Goal: Complete application form: Complete application form

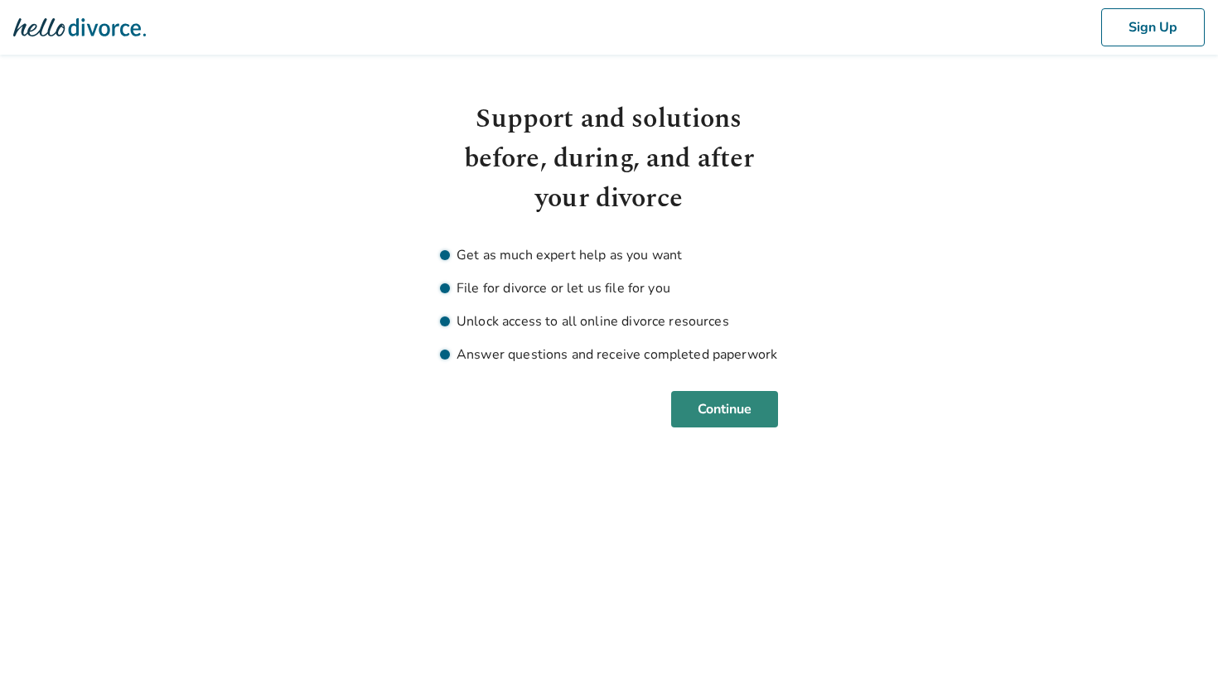
click at [739, 407] on button "Continue" at bounding box center [724, 409] width 107 height 36
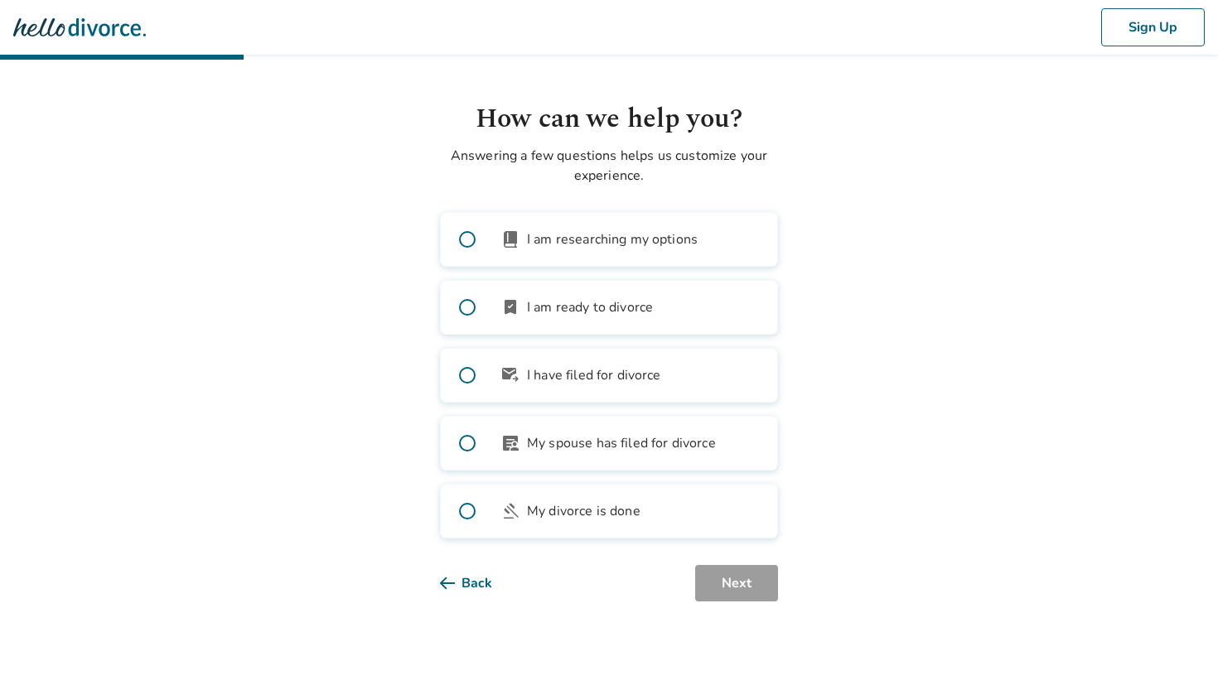
click at [468, 374] on span at bounding box center [467, 375] width 53 height 53
click at [747, 600] on button "Next" at bounding box center [736, 583] width 83 height 36
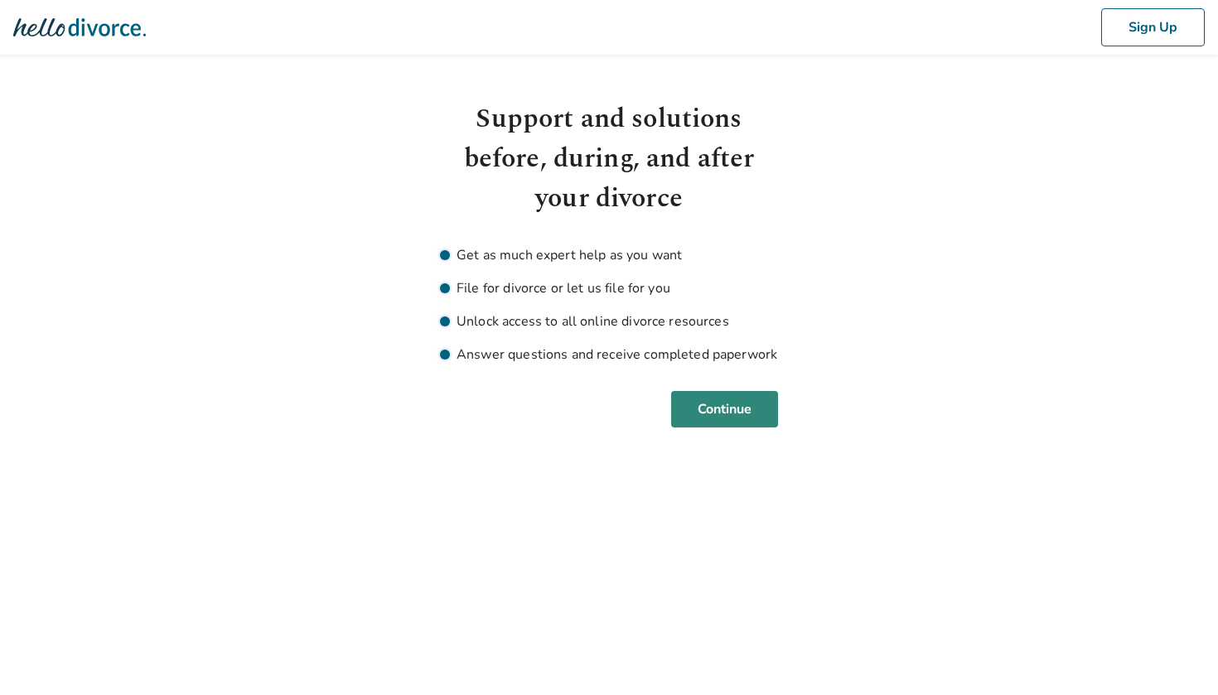
click at [716, 409] on button "Continue" at bounding box center [724, 409] width 107 height 36
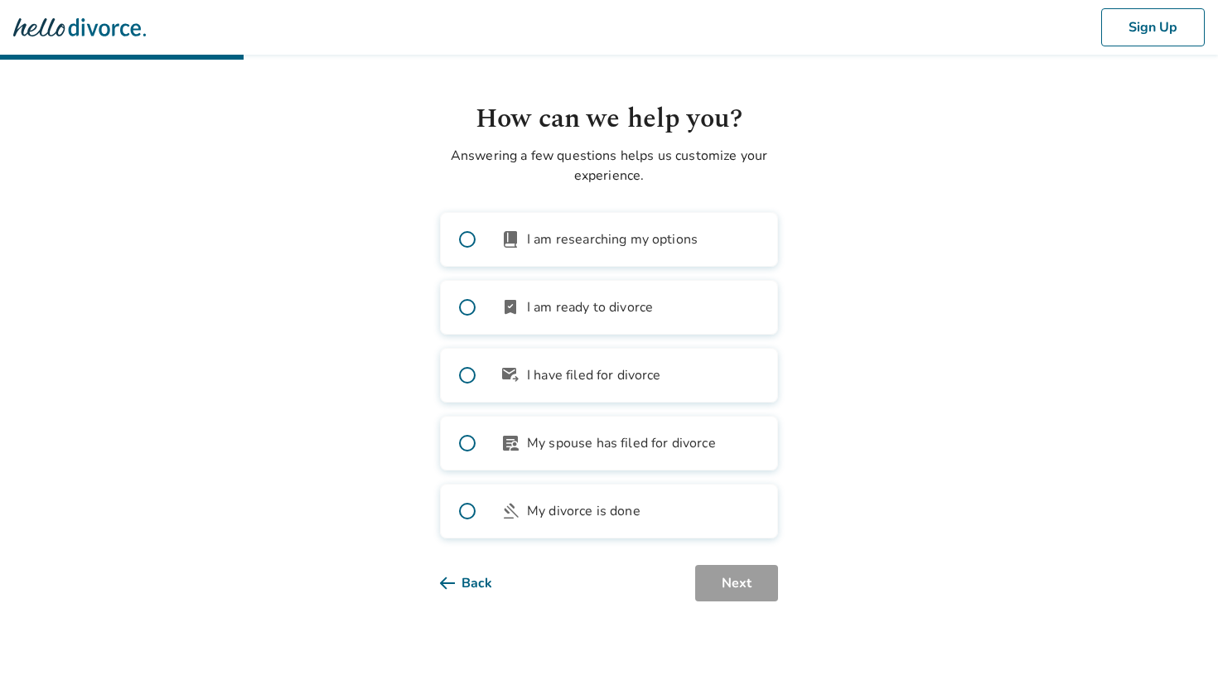
click at [468, 441] on span at bounding box center [467, 443] width 53 height 53
click at [724, 576] on button "Next" at bounding box center [736, 583] width 83 height 36
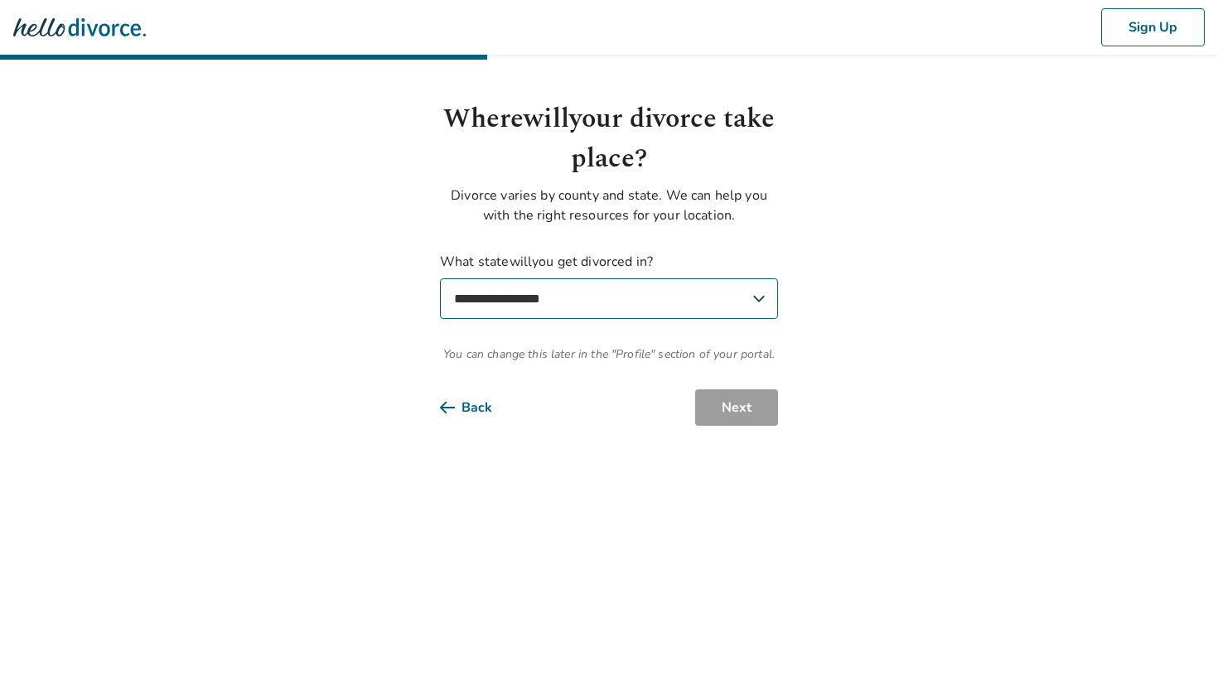
select select "**"
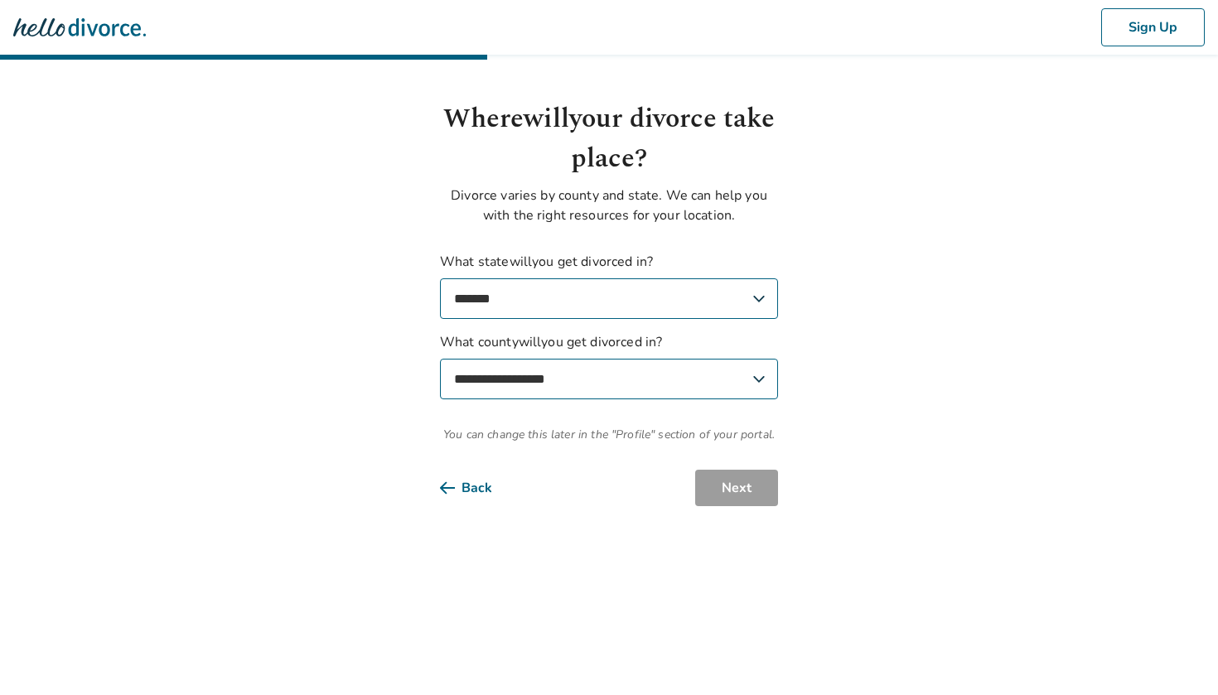
select select "**********"
click at [728, 486] on button "Next" at bounding box center [736, 488] width 83 height 36
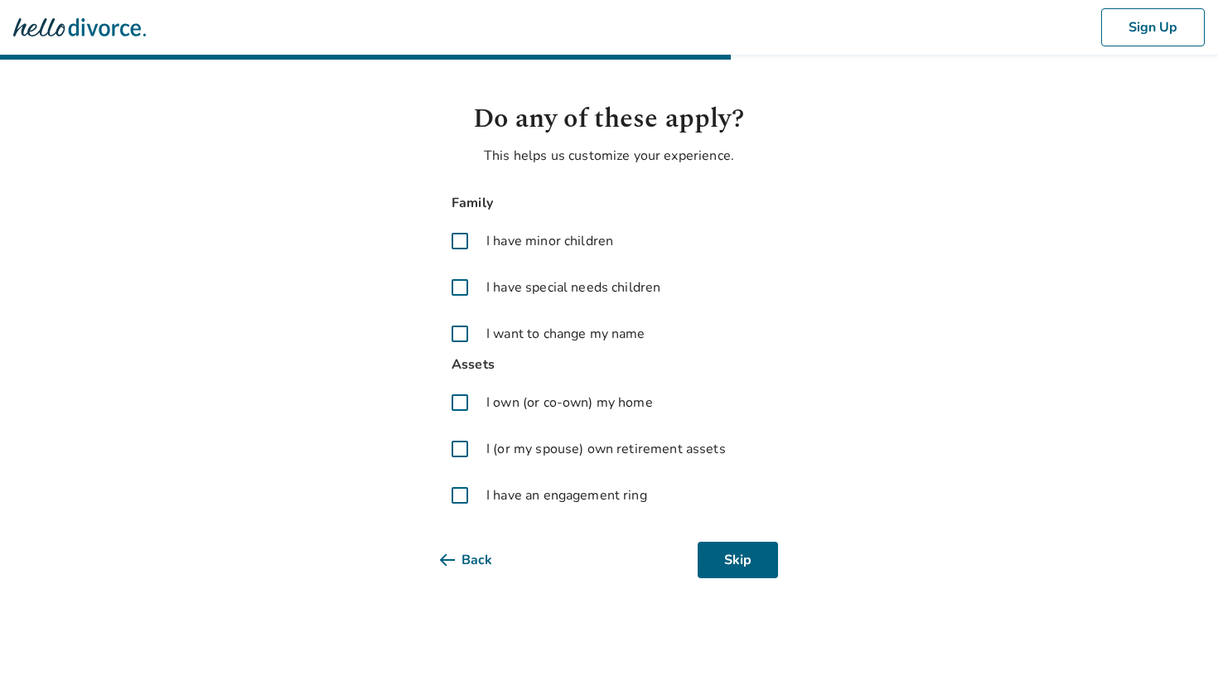
click at [457, 240] on span at bounding box center [460, 241] width 40 height 40
click at [459, 288] on span at bounding box center [460, 288] width 40 height 40
click at [458, 453] on span at bounding box center [460, 449] width 40 height 40
click at [460, 509] on span at bounding box center [460, 496] width 40 height 40
click at [745, 564] on button "Next" at bounding box center [736, 560] width 83 height 36
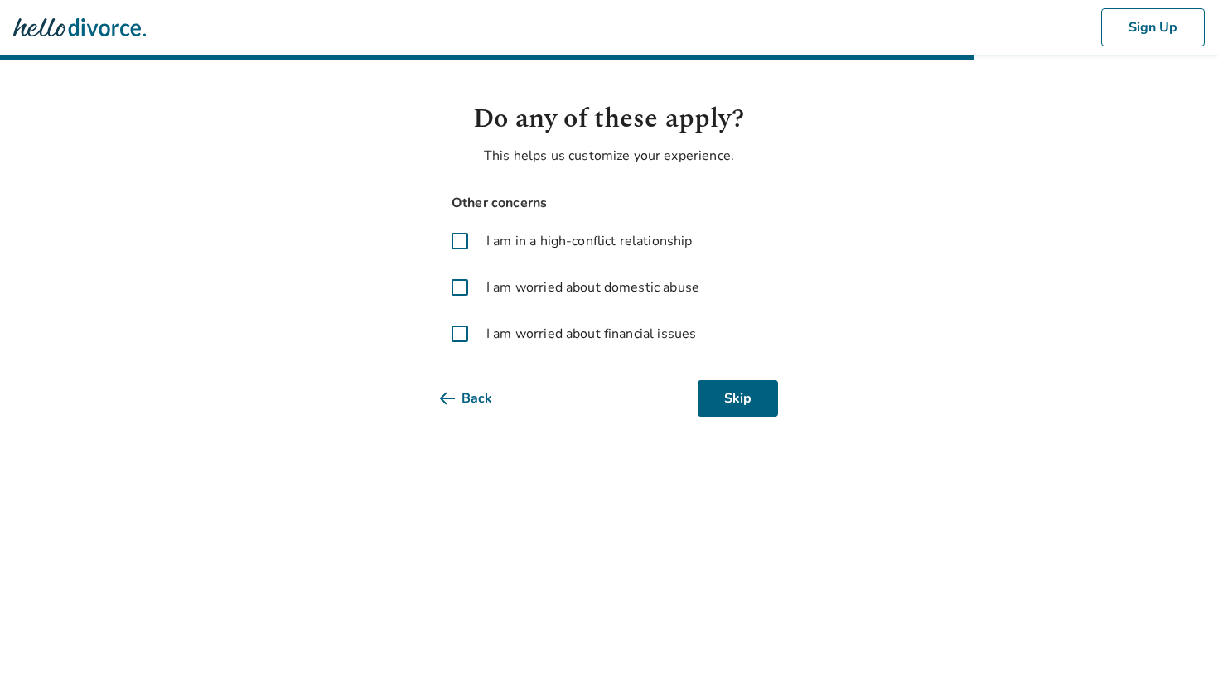
click at [459, 245] on span at bounding box center [460, 241] width 40 height 40
click at [456, 285] on span at bounding box center [460, 288] width 40 height 40
click at [459, 330] on span at bounding box center [460, 334] width 40 height 40
click at [742, 402] on button "Next" at bounding box center [736, 398] width 83 height 36
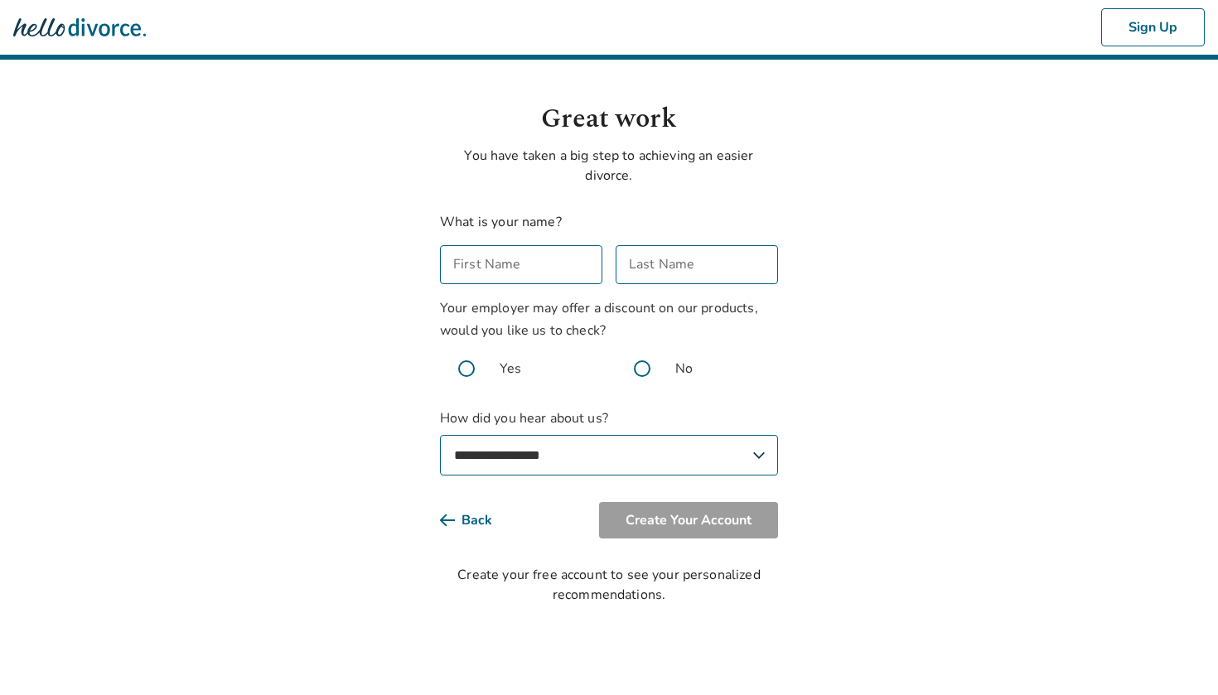
click at [544, 270] on input "First Name" at bounding box center [521, 264] width 162 height 39
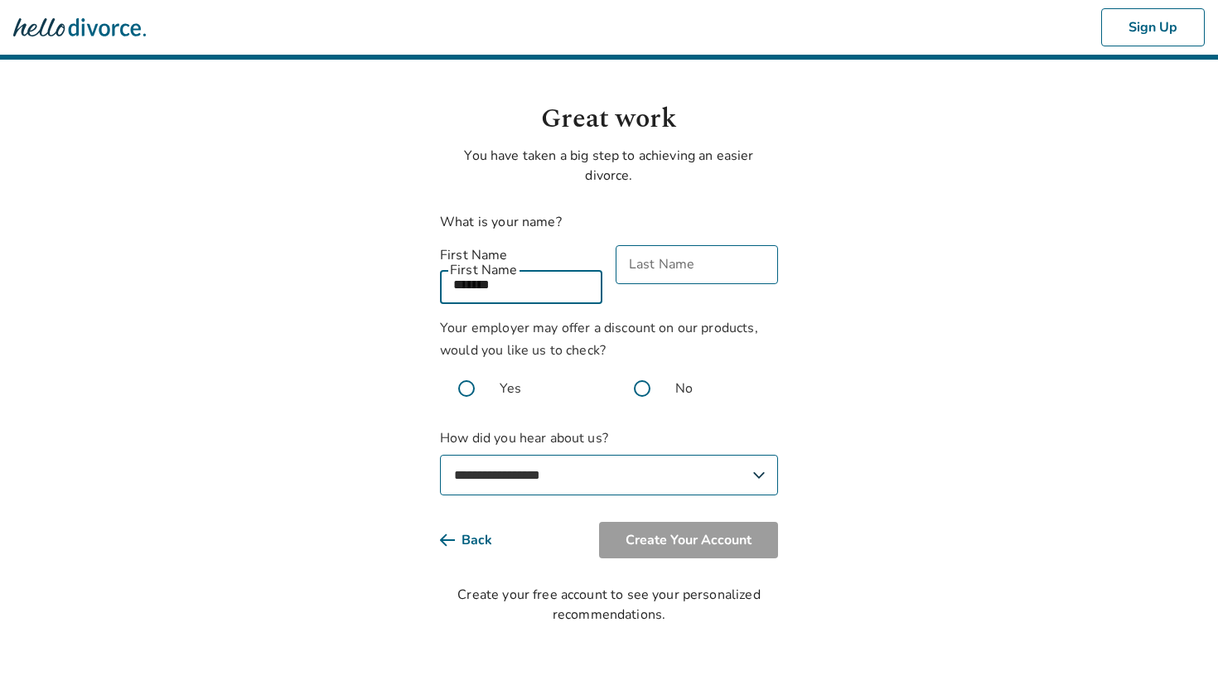
type input "*******"
click at [695, 257] on input "Last Name" at bounding box center [697, 264] width 162 height 39
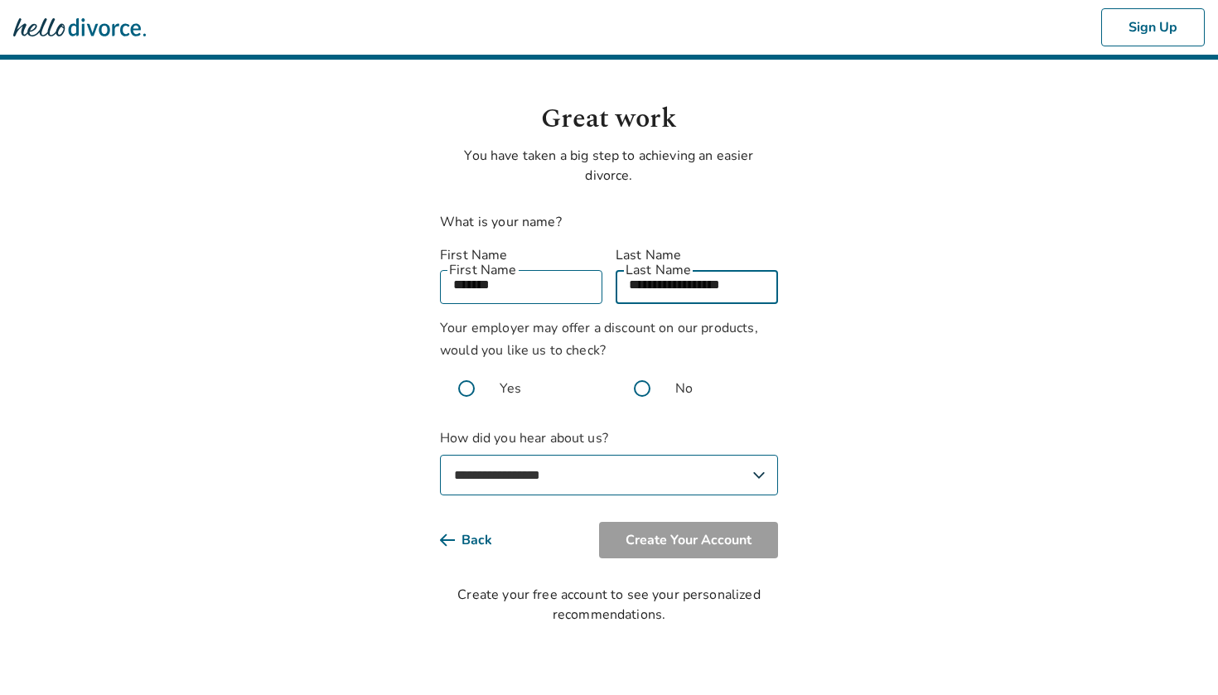
type input "**********"
click at [642, 373] on span at bounding box center [642, 388] width 53 height 53
select select "**********"
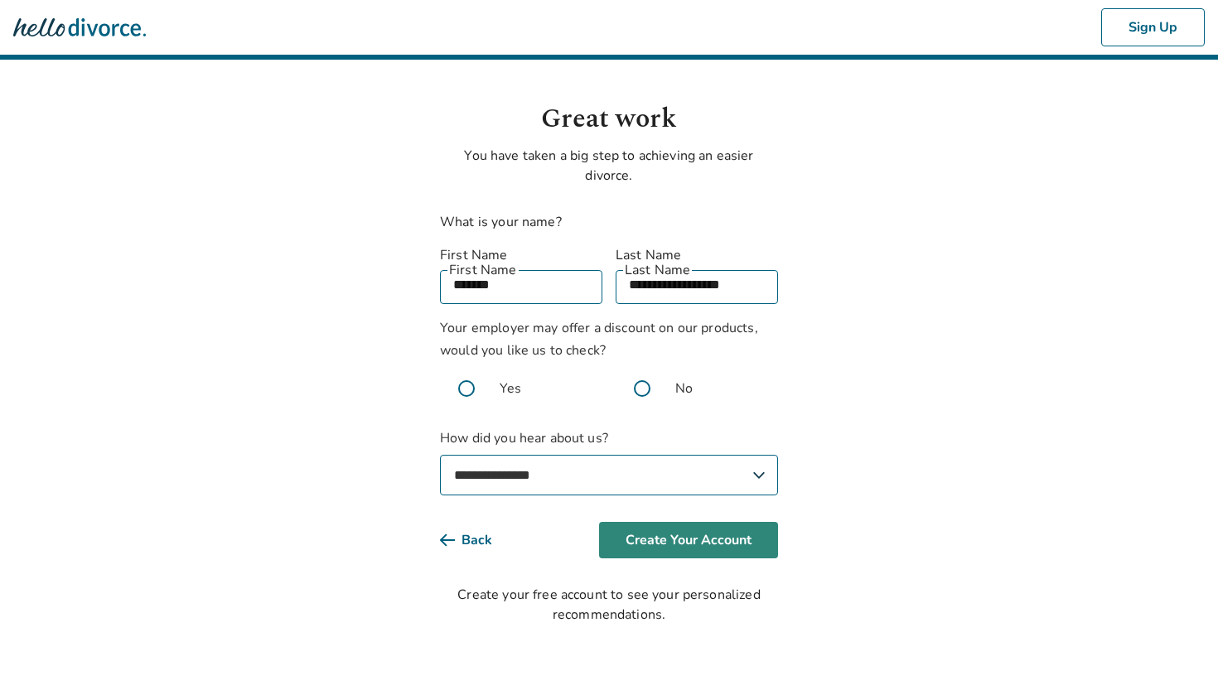
click at [687, 522] on button "Create Your Account" at bounding box center [688, 540] width 179 height 36
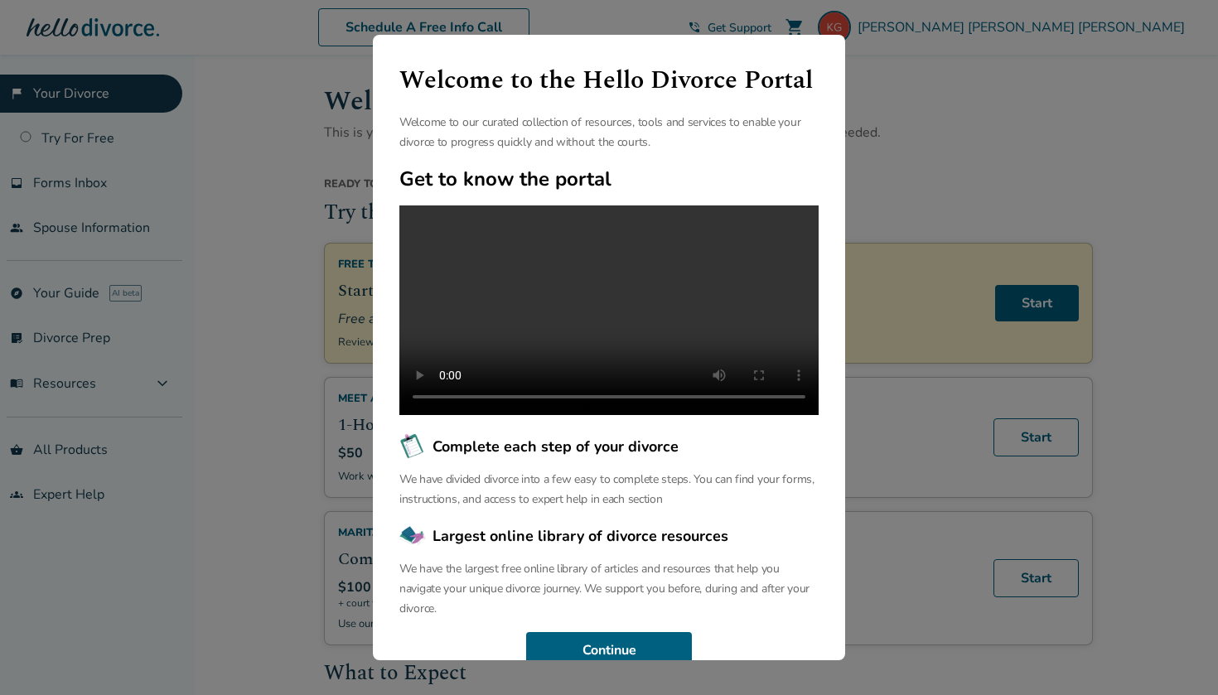
click at [941, 116] on div "Welcome to the Hello Divorce Portal Welcome to our curated collection of resour…" at bounding box center [609, 347] width 1218 height 695
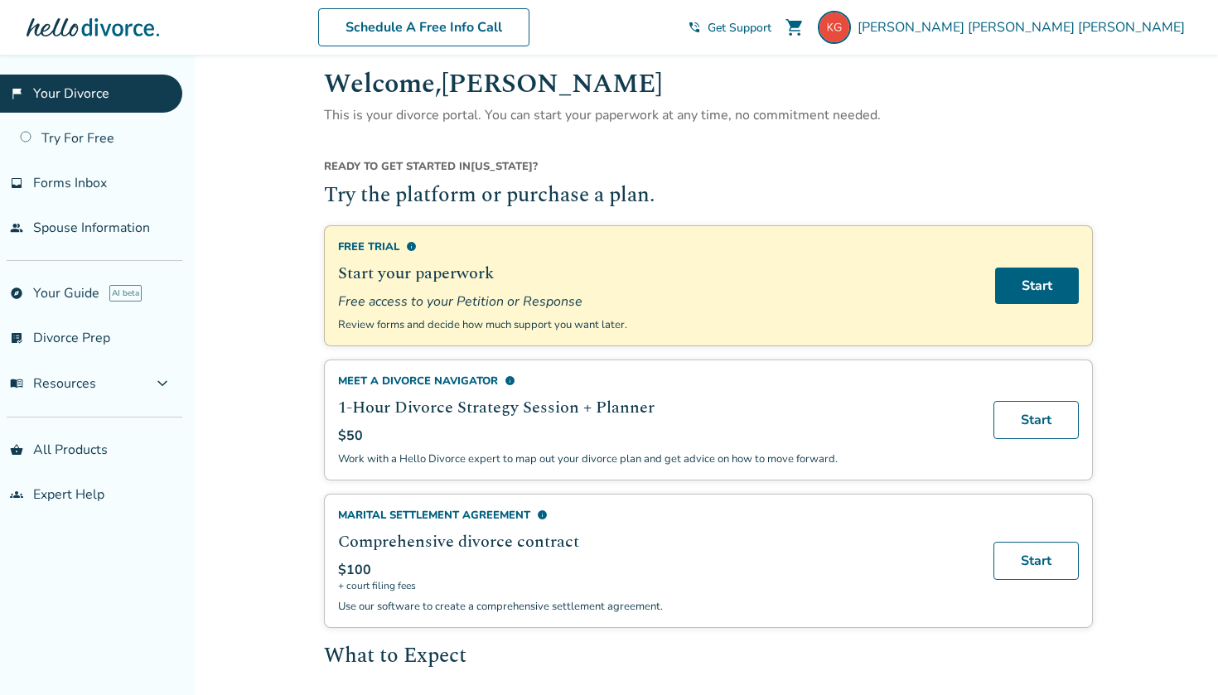
scroll to position [22, 0]
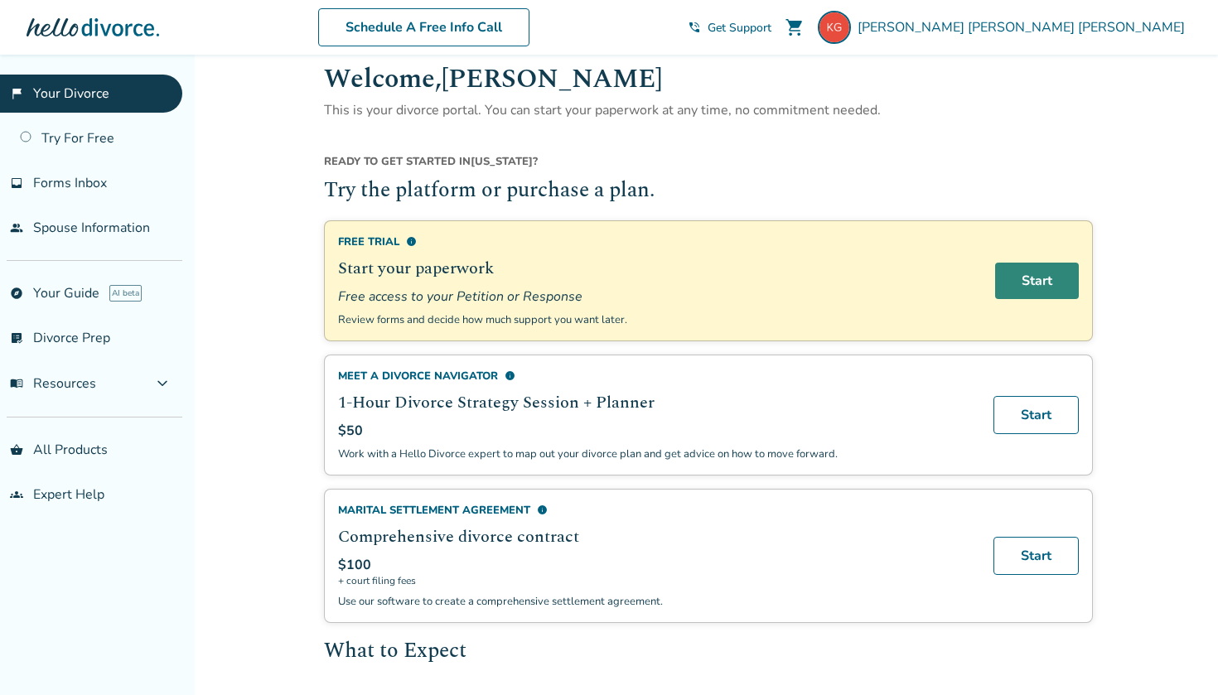
click at [1025, 276] on link "Start" at bounding box center [1037, 281] width 84 height 36
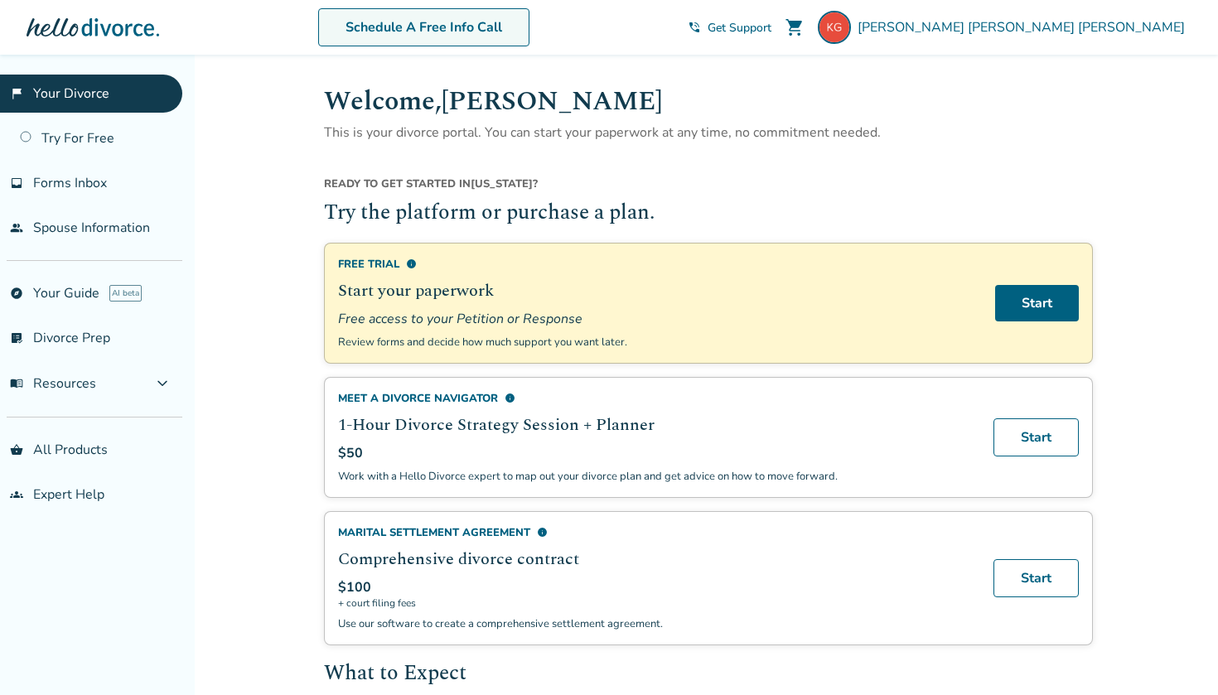
scroll to position [0, 0]
